Goal: Transaction & Acquisition: Obtain resource

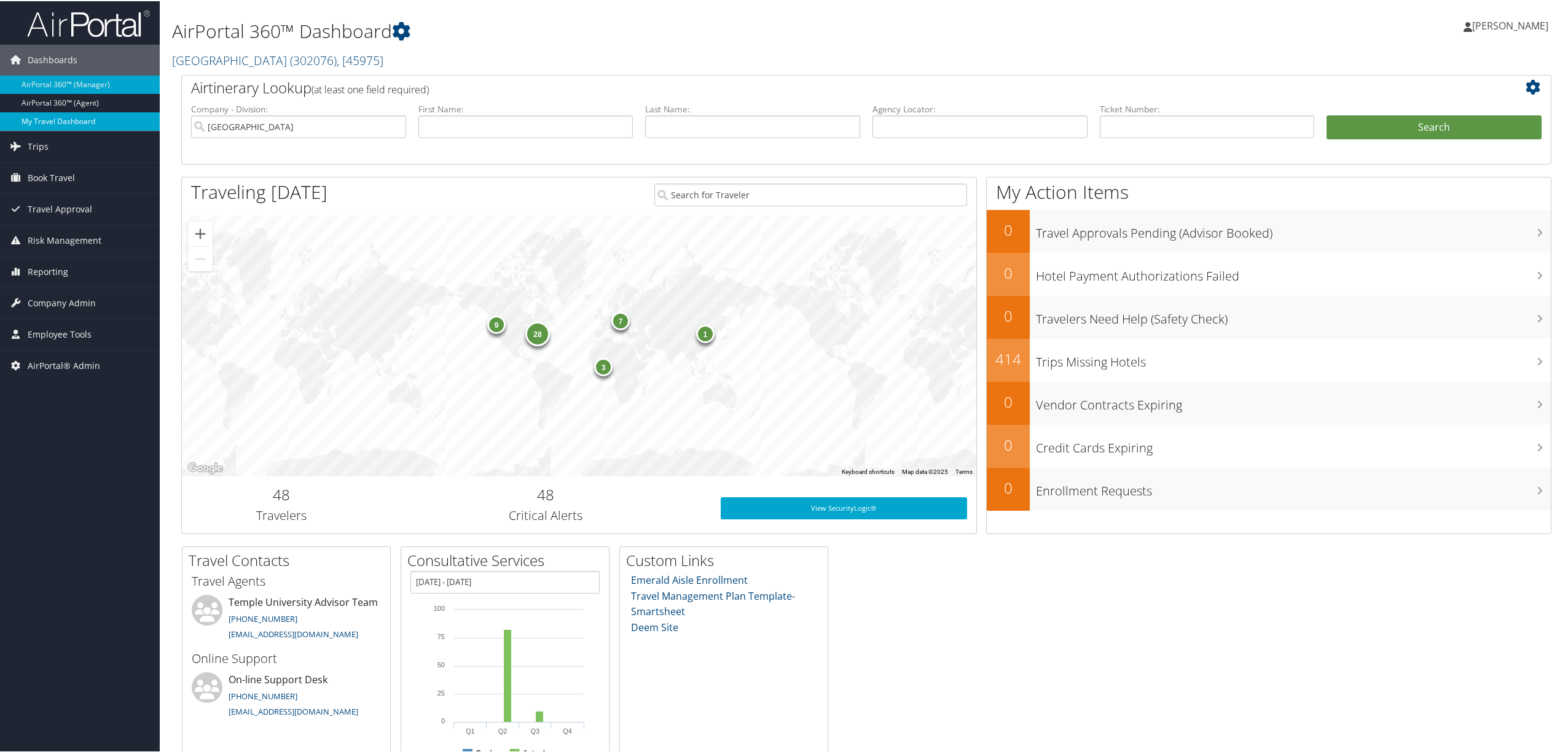
click at [81, 118] on link "My Travel Dashboard" at bounding box center [80, 120] width 160 height 19
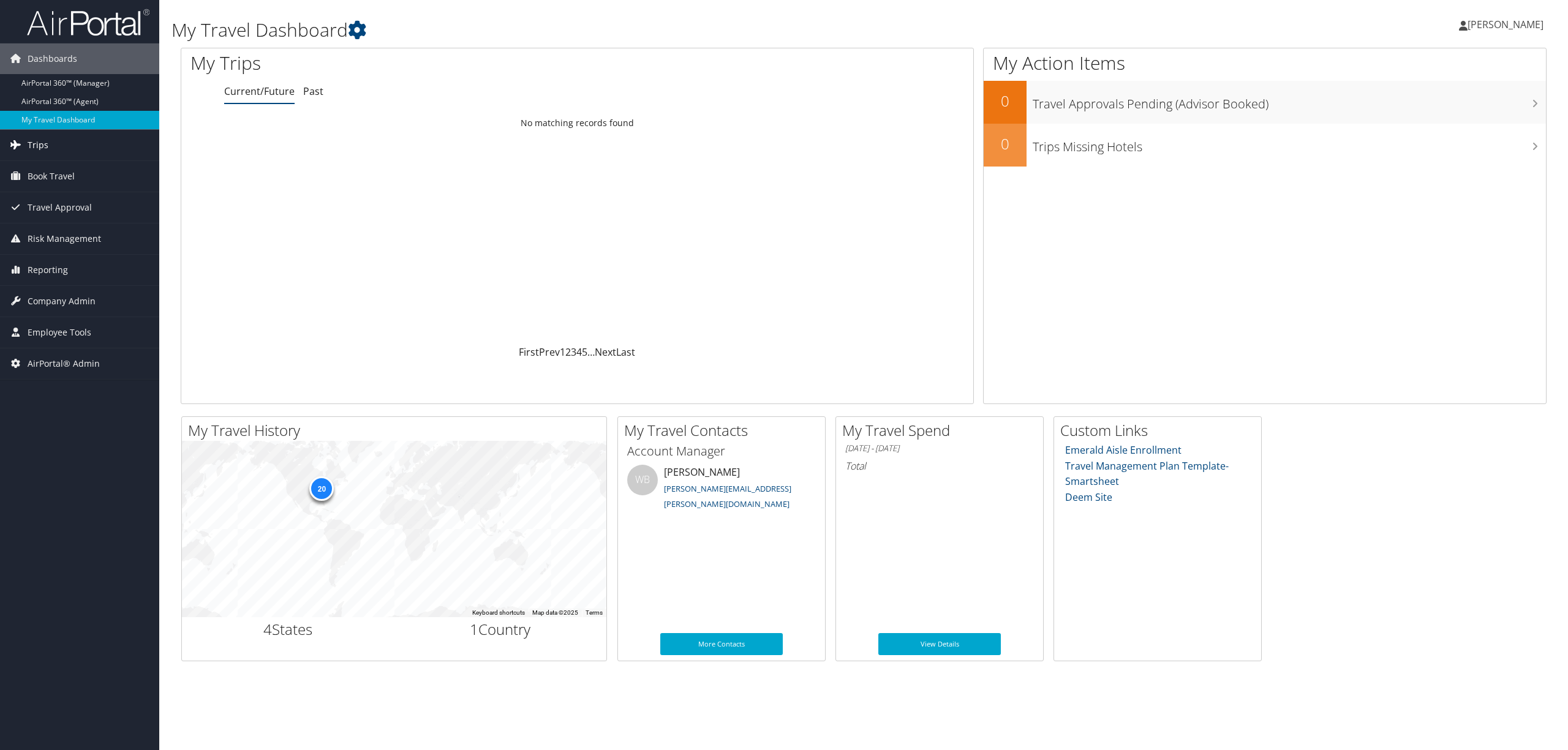
click at [69, 142] on link "Trips" at bounding box center [80, 145] width 159 height 30
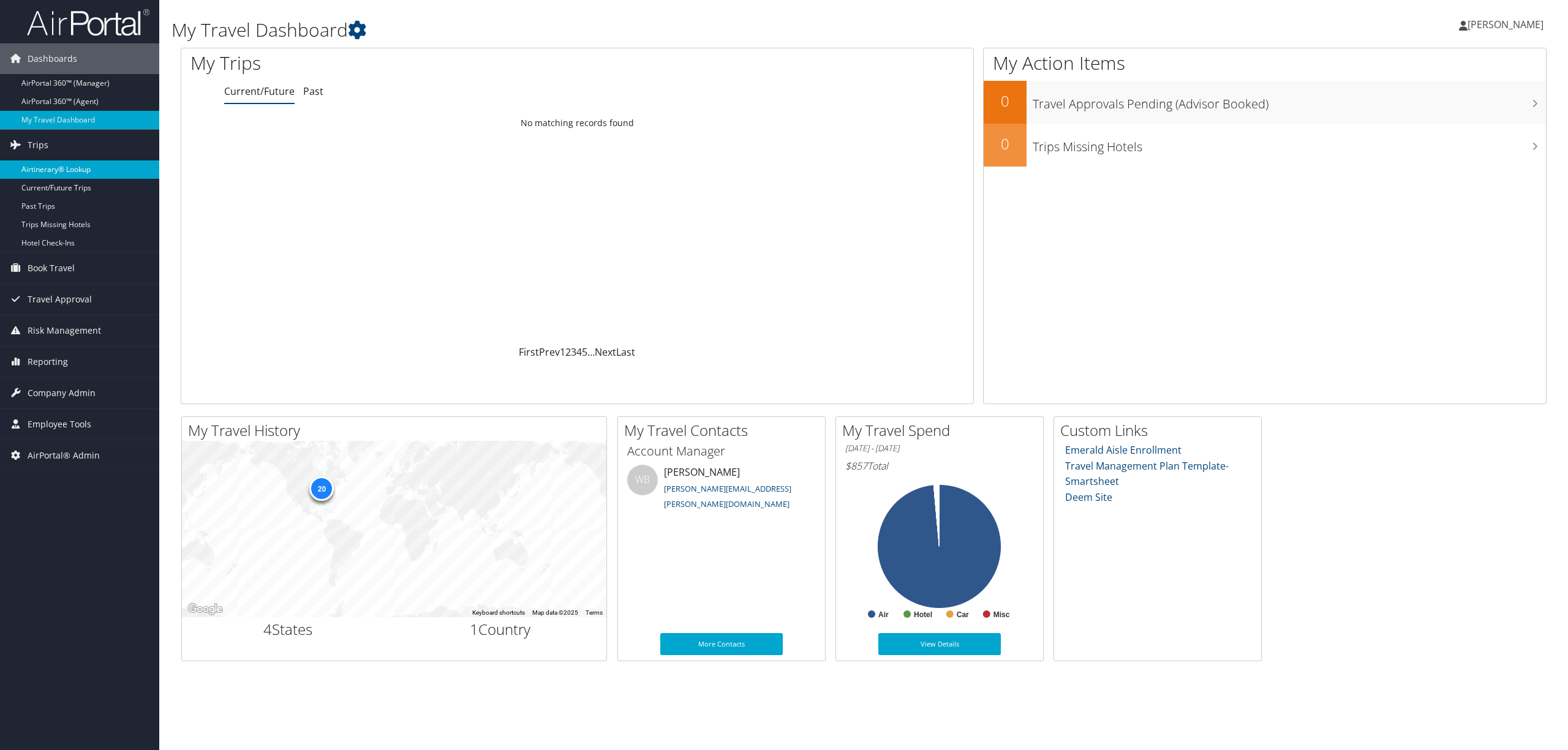
click at [62, 165] on link "Airtinerary® Lookup" at bounding box center [80, 170] width 159 height 19
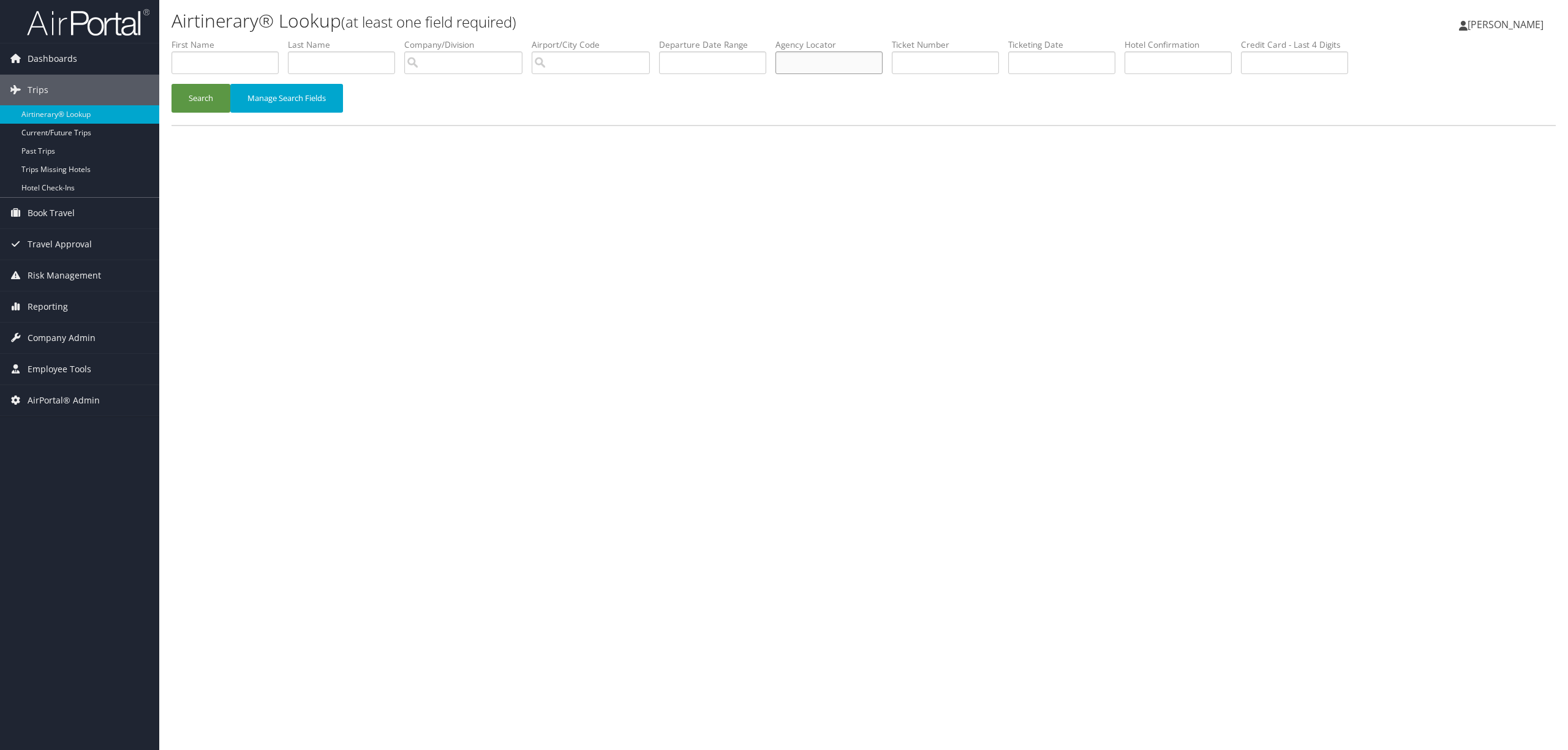
click at [831, 59] on input "text" at bounding box center [829, 62] width 107 height 23
paste input "D0M3PX"
type input "D0M3PX"
click at [172, 84] on button "Search" at bounding box center [200, 98] width 58 height 29
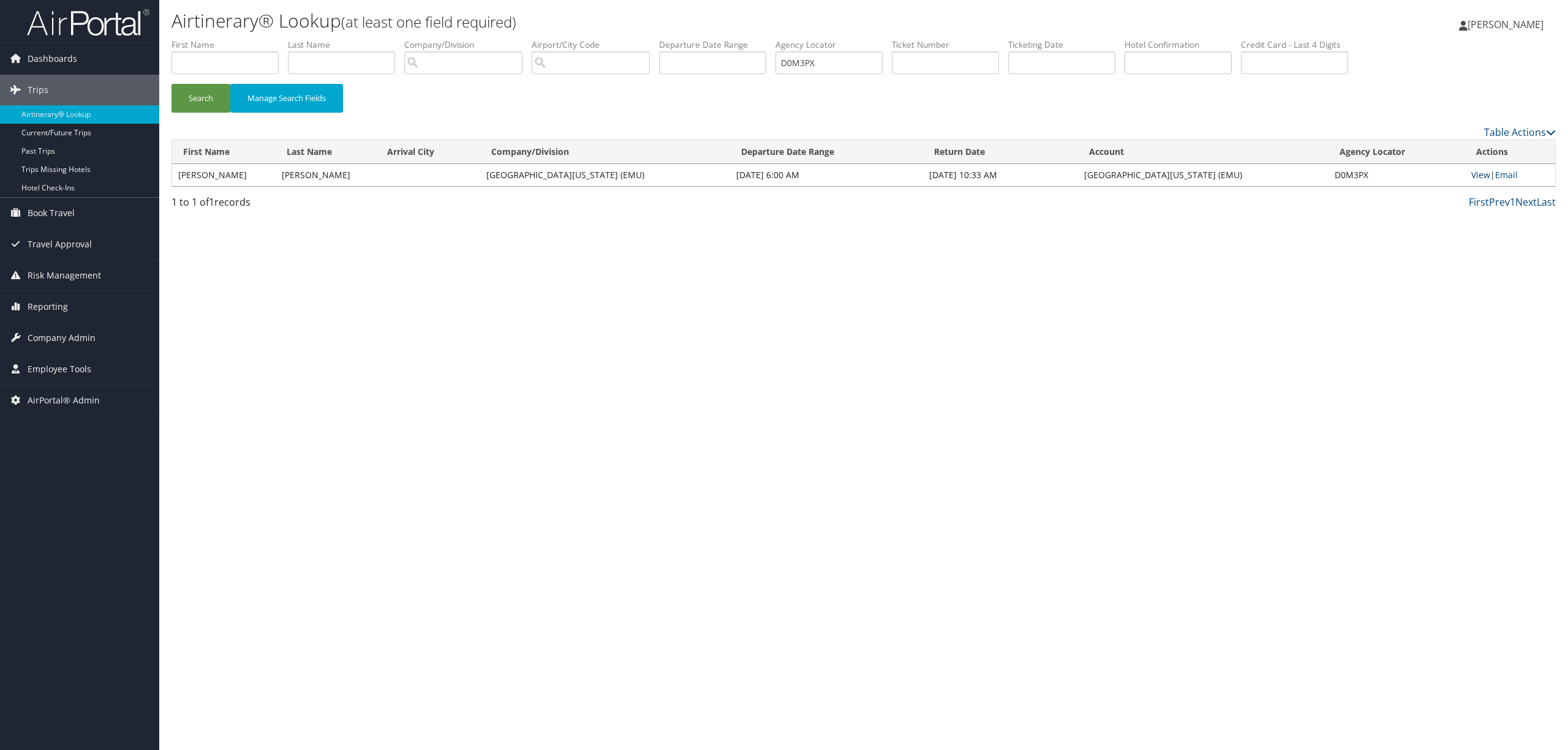
click at [1480, 173] on link "View" at bounding box center [1481, 175] width 19 height 12
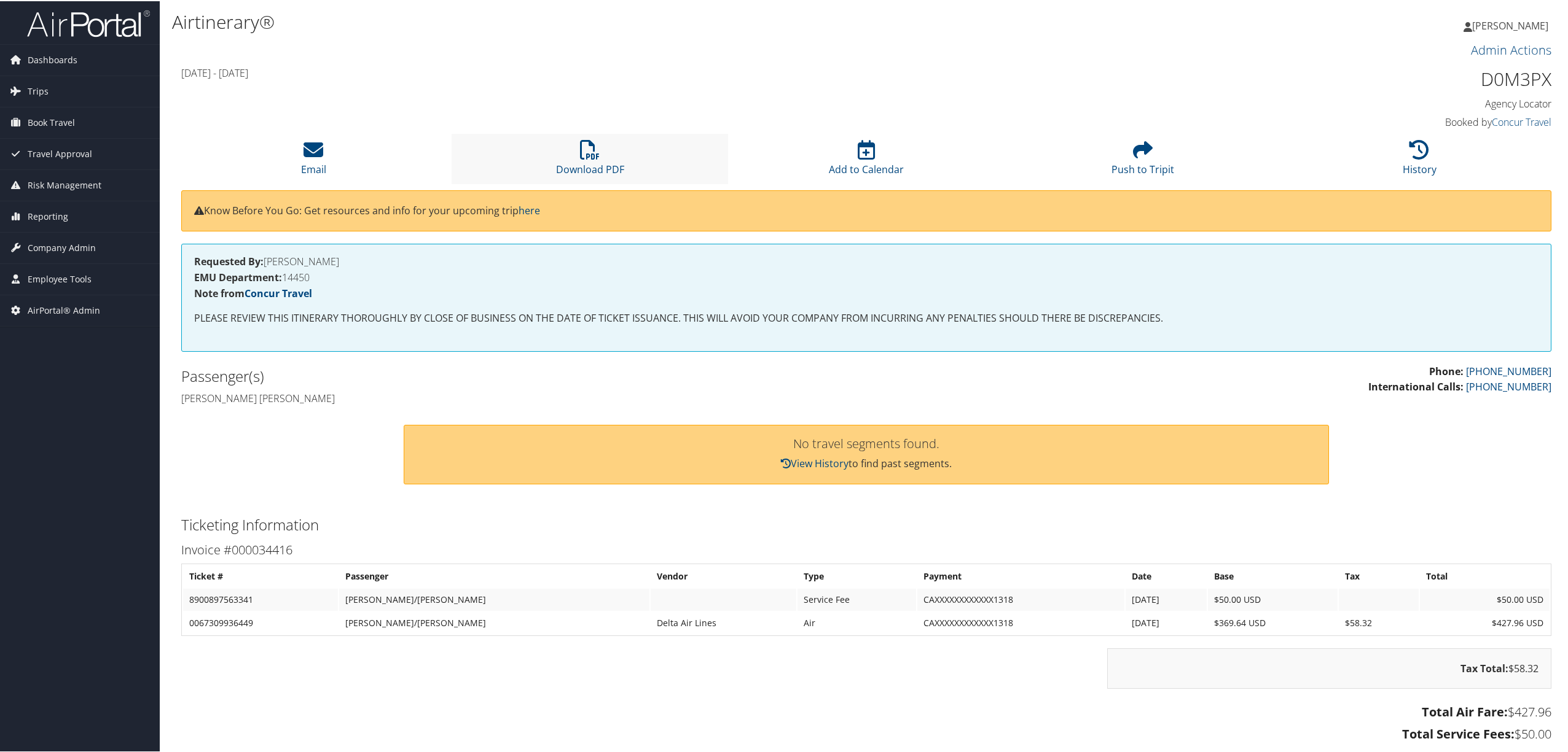
click at [562, 146] on li "Download PDF" at bounding box center [590, 158] width 277 height 50
click at [583, 151] on icon at bounding box center [590, 149] width 20 height 20
